Goal: Task Accomplishment & Management: Use online tool/utility

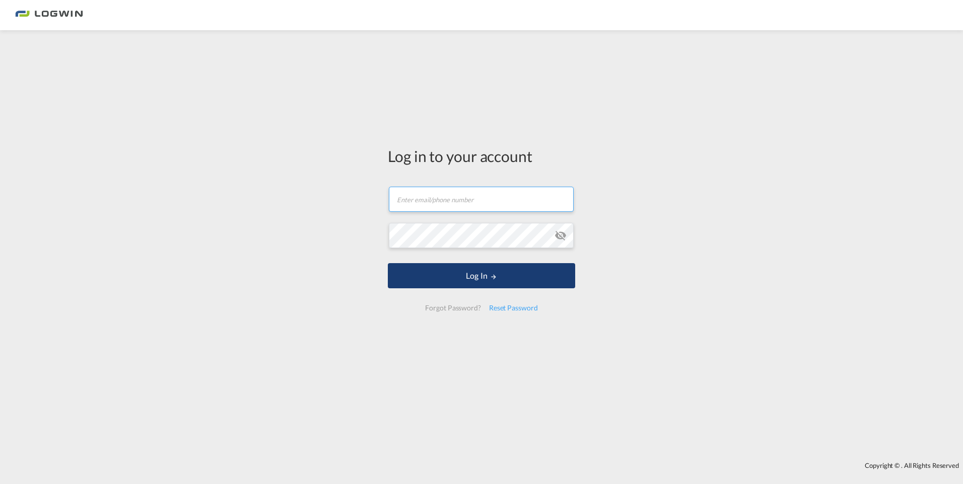
type input "[PERSON_NAME][EMAIL_ADDRESS][PERSON_NAME][DOMAIN_NAME]"
click at [458, 278] on button "Log In" at bounding box center [481, 275] width 187 height 25
